Goal: Find specific page/section: Find specific page/section

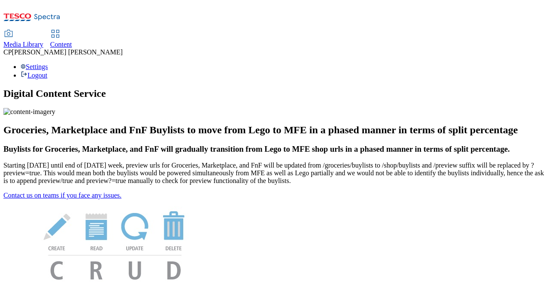
click at [43, 41] on span "Media Library" at bounding box center [23, 44] width 40 height 7
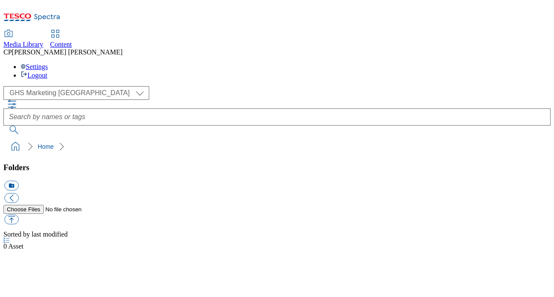
select select "flare-ghs-mktg"
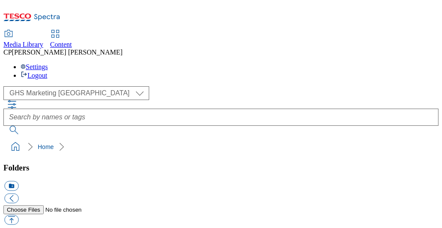
scroll to position [687, 0]
